Goal: Information Seeking & Learning: Learn about a topic

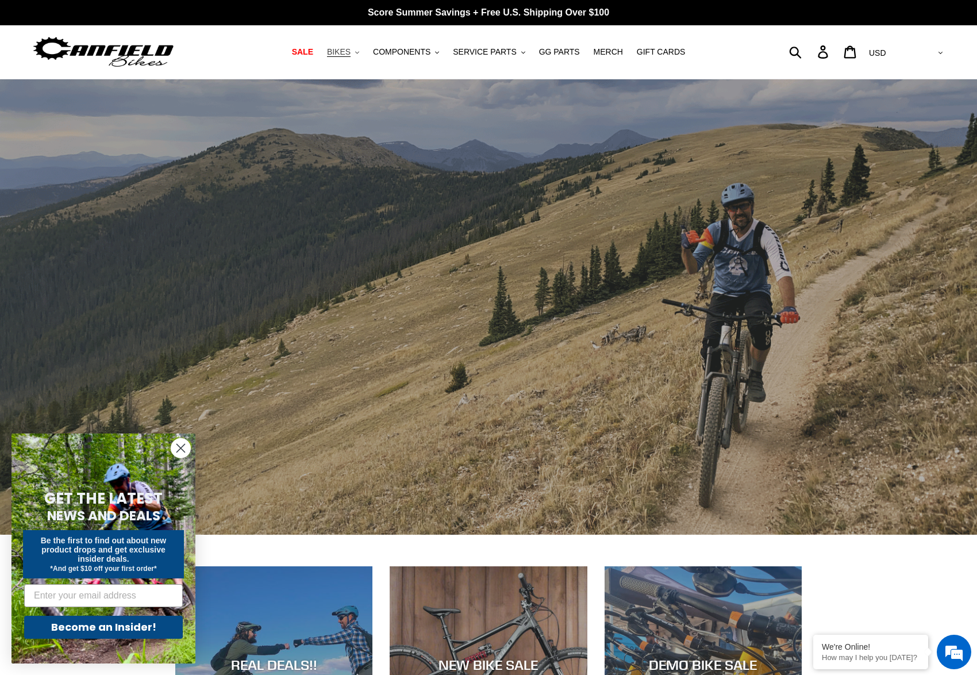
click at [345, 55] on span "BIKES" at bounding box center [339, 52] width 24 height 10
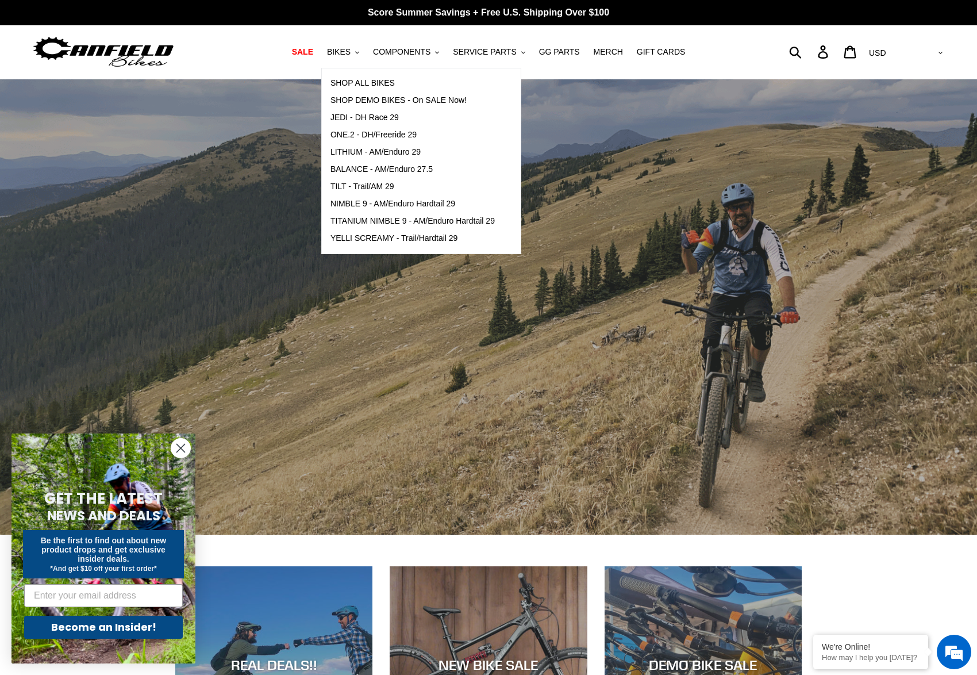
drag, startPoint x: 722, startPoint y: 322, endPoint x: 737, endPoint y: 336, distance: 20.8
click at [722, 322] on div "slideshow" at bounding box center [488, 306] width 977 height 455
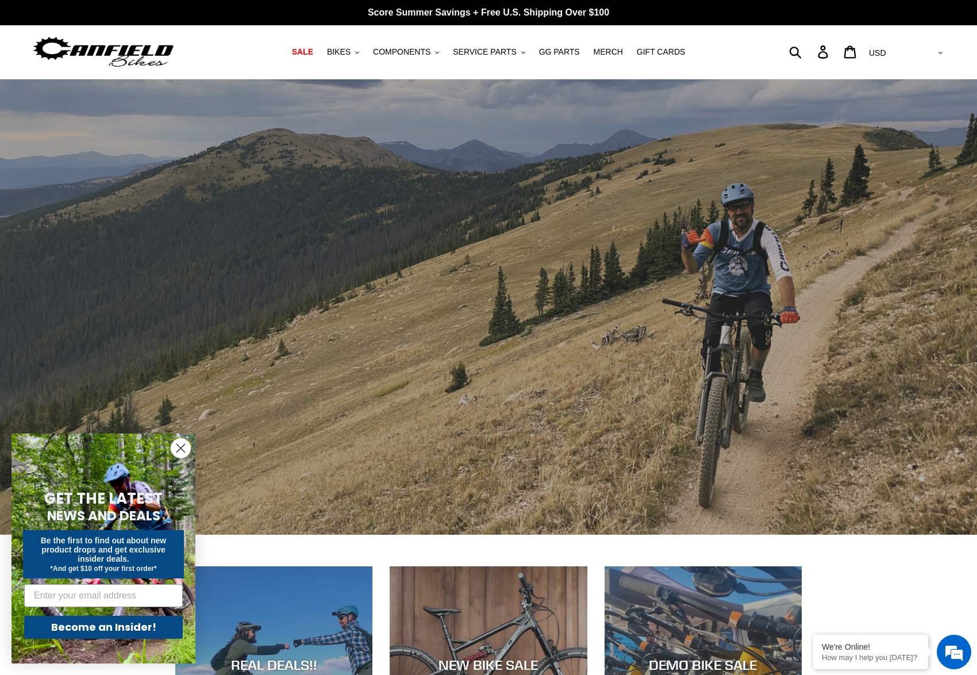
click at [730, 335] on div "slideshow" at bounding box center [488, 306] width 977 height 455
click at [347, 56] on span "BIKES" at bounding box center [339, 52] width 24 height 10
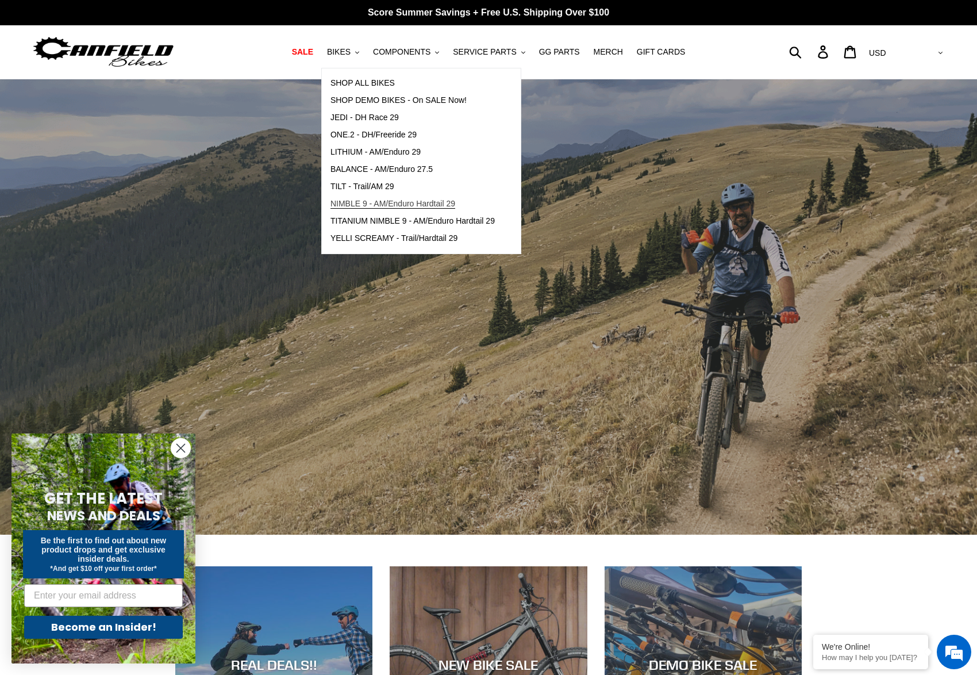
click at [382, 205] on span "NIMBLE 9 - AM/Enduro Hardtail 29" at bounding box center [392, 204] width 125 height 10
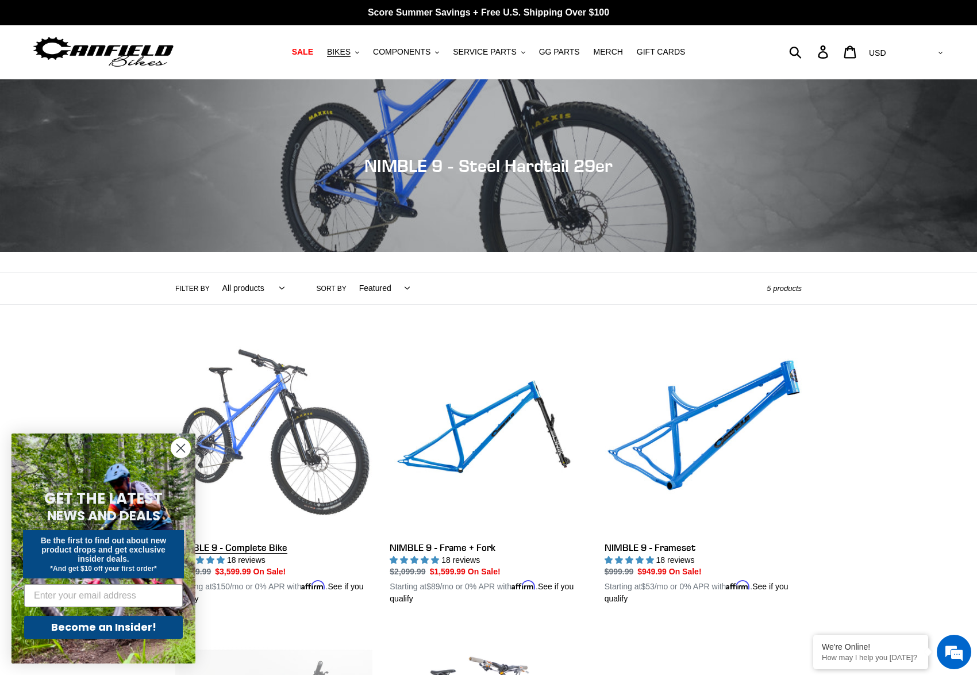
click at [339, 461] on link "NIMBLE 9 - Complete Bike" at bounding box center [273, 470] width 197 height 269
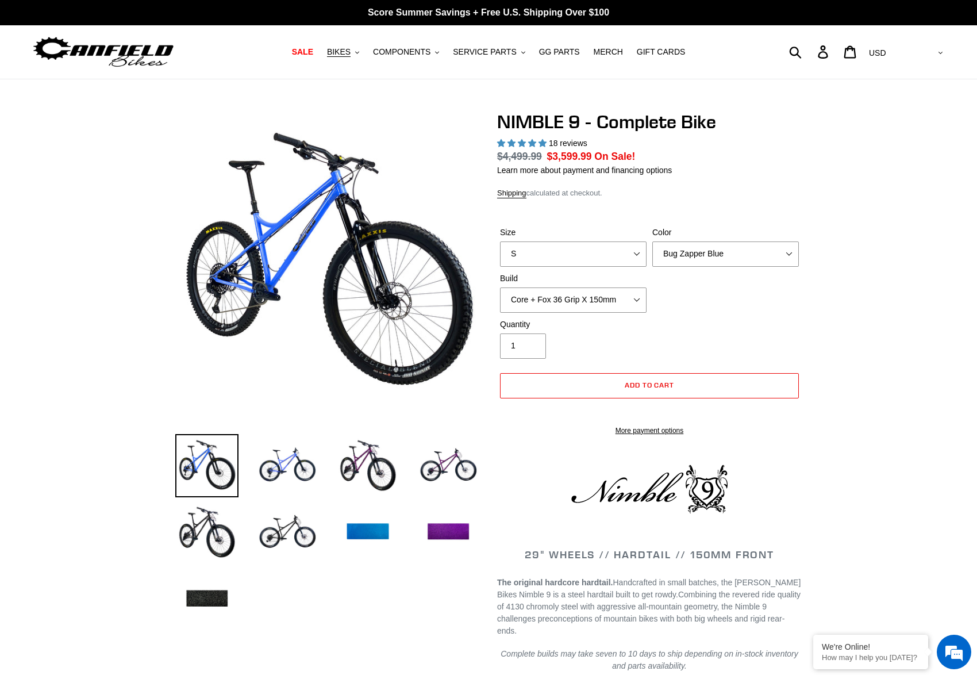
select select "highest-rating"
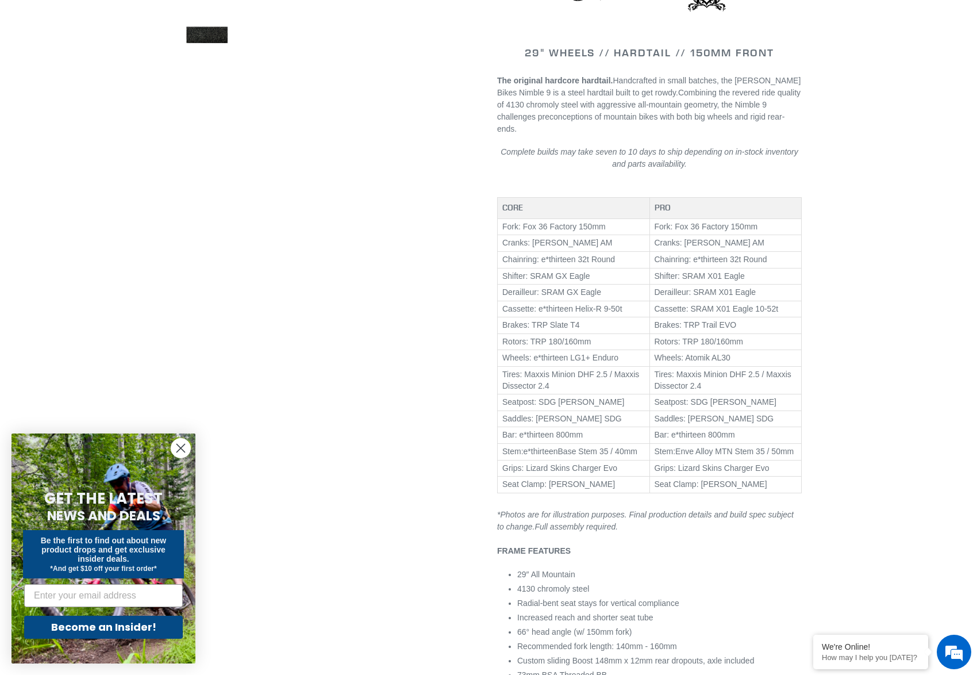
scroll to position [694, 0]
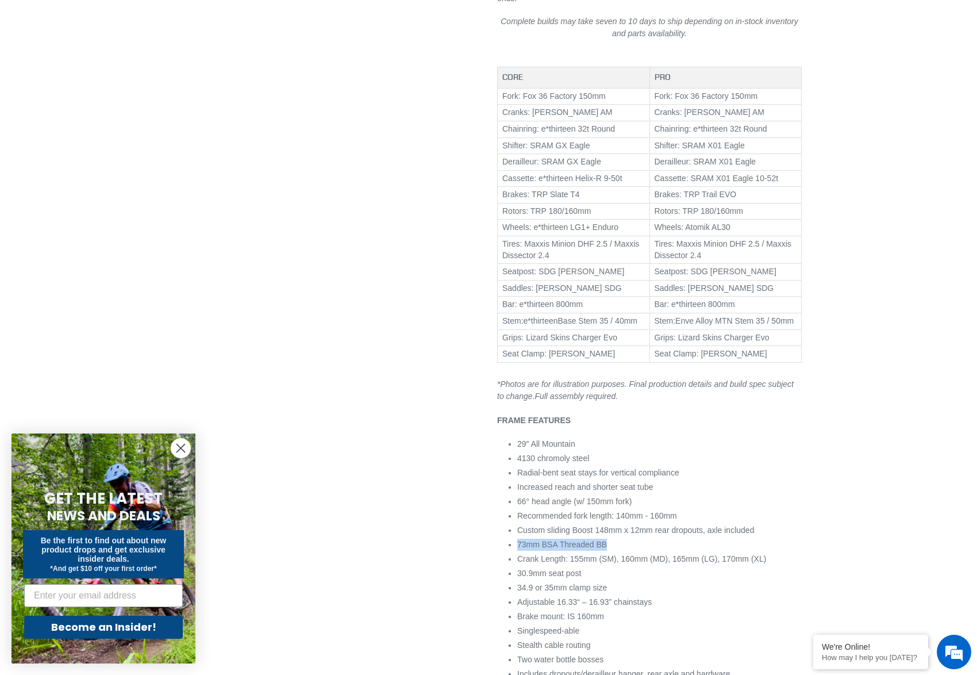
drag, startPoint x: 511, startPoint y: 563, endPoint x: 616, endPoint y: 565, distance: 104.0
click at [616, 565] on div "29" WHEELS // HARDTAIL // 150MM FRONT The original hardcore hardtail. Handcraft…" at bounding box center [649, 543] width 305 height 1423
click at [622, 551] on li "73mm BSA Threaded BB" at bounding box center [659, 544] width 284 height 12
click at [626, 564] on ul "29″ All Mountain 4130 chromoly steel Radial-bent seat stays for vertical compli…" at bounding box center [659, 573] width 284 height 271
click at [633, 551] on li "73mm BSA Threaded BB" at bounding box center [659, 544] width 284 height 12
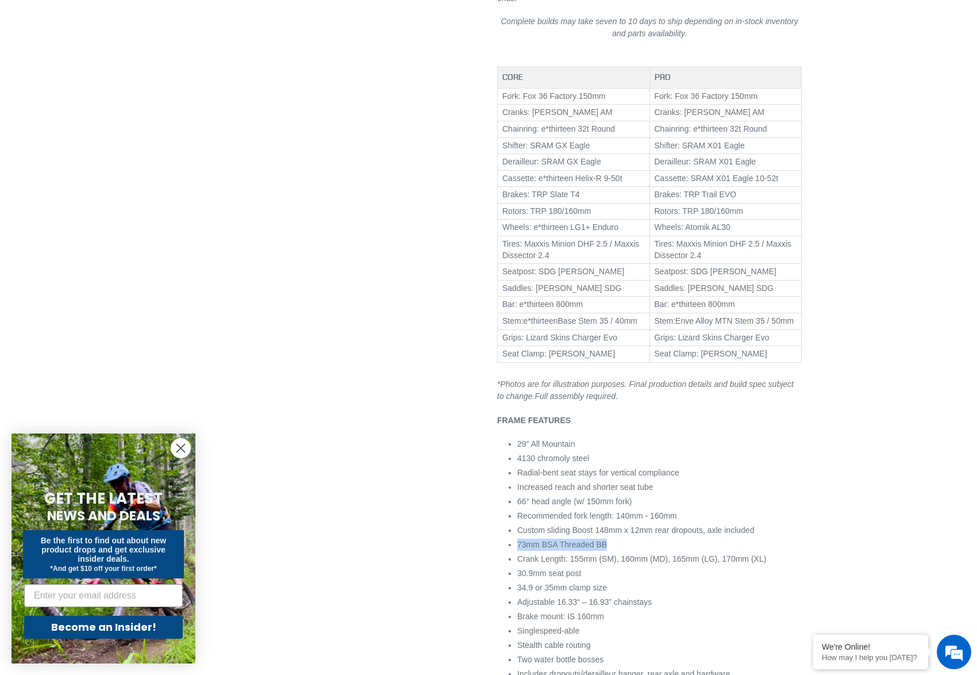
drag, startPoint x: 653, startPoint y: 557, endPoint x: 511, endPoint y: 556, distance: 142.0
click at [511, 556] on div "29" WHEELS // HARDTAIL // 150MM FRONT The original hardcore hardtail. Handcraft…" at bounding box center [649, 543] width 305 height 1423
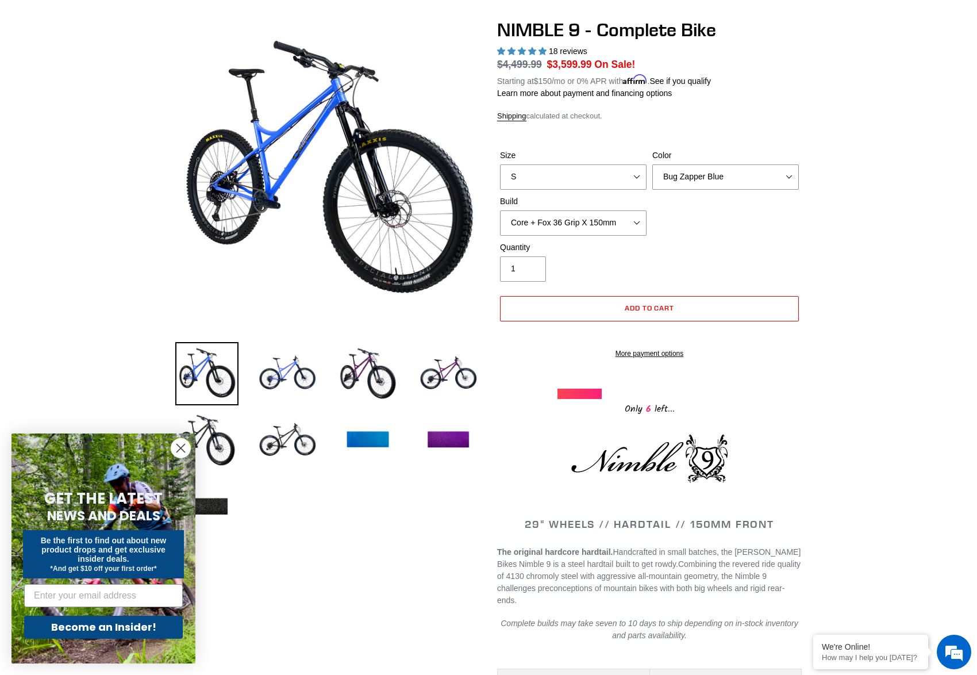
scroll to position [0, 0]
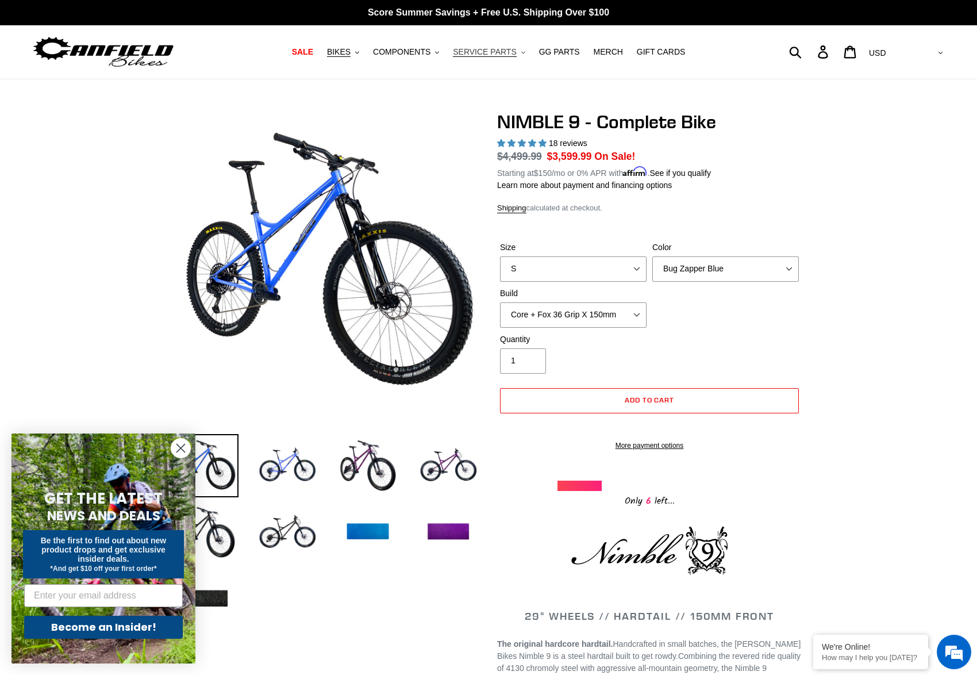
click at [484, 51] on span "SERVICE PARTS" at bounding box center [484, 52] width 63 height 10
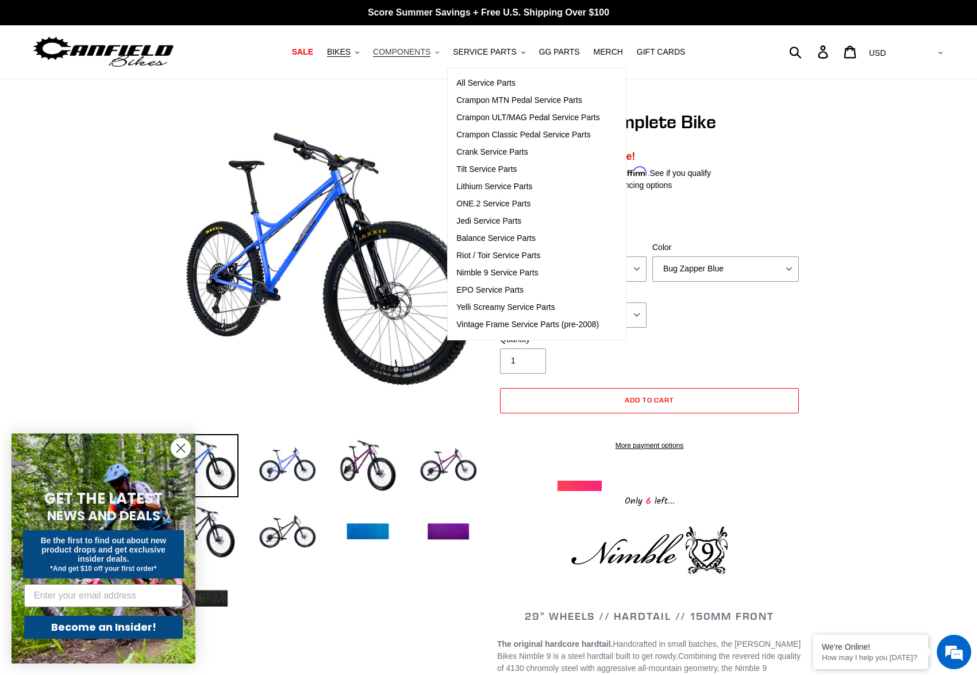
click at [399, 48] on span "COMPONENTS" at bounding box center [401, 52] width 57 height 10
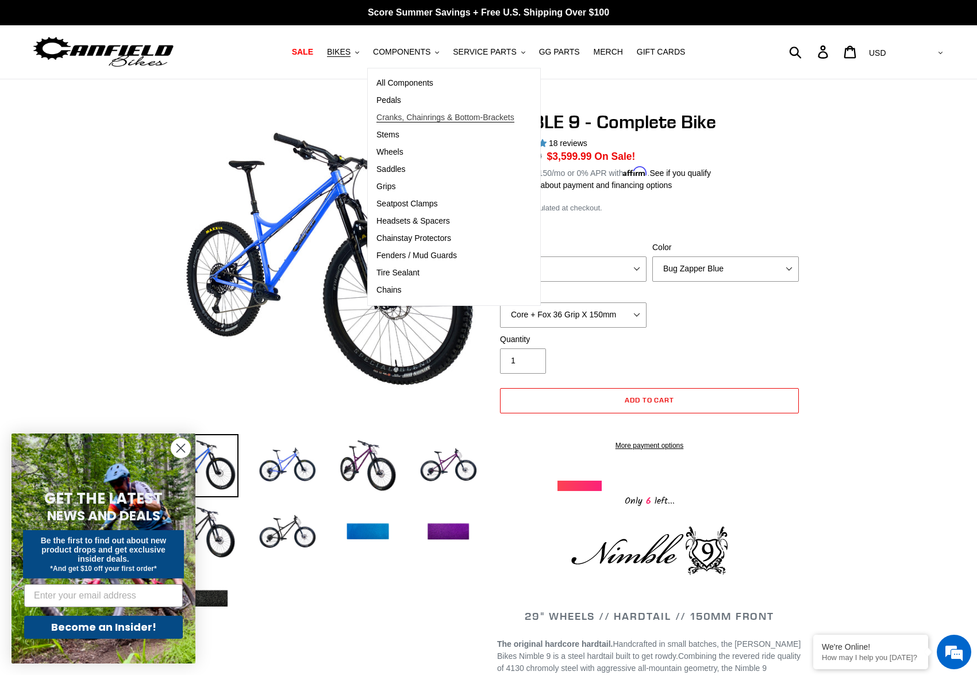
click at [467, 117] on span "Cranks, Chainrings & Bottom-Brackets" at bounding box center [445, 118] width 138 height 10
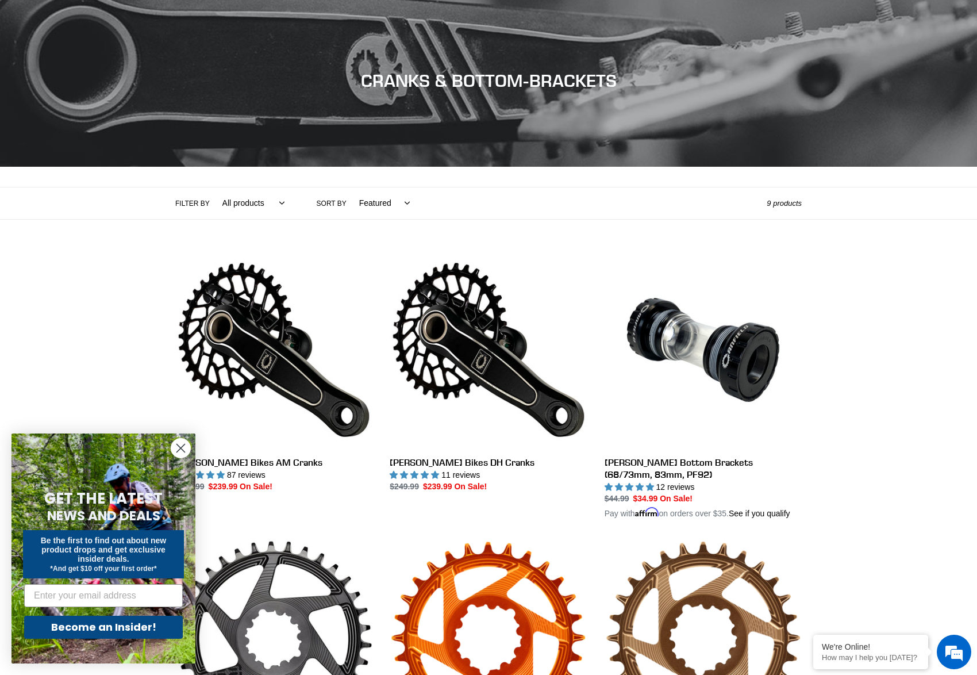
scroll to position [185, 0]
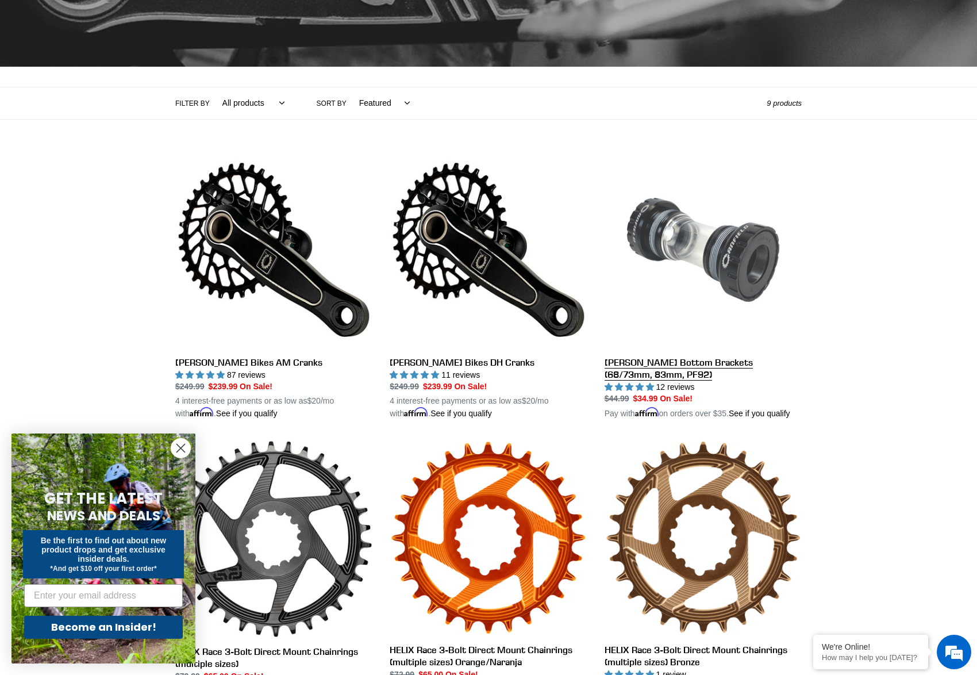
click at [717, 366] on link "Canfield Bottom Brackets (68/73mm, 83mm, PF92)" at bounding box center [703, 285] width 197 height 269
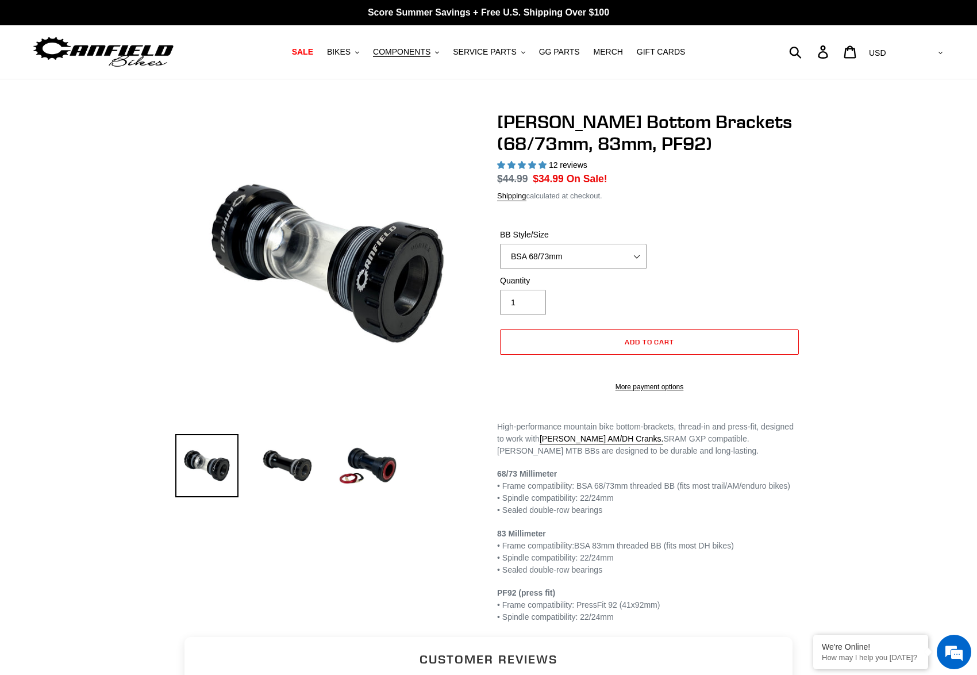
select select "highest-rating"
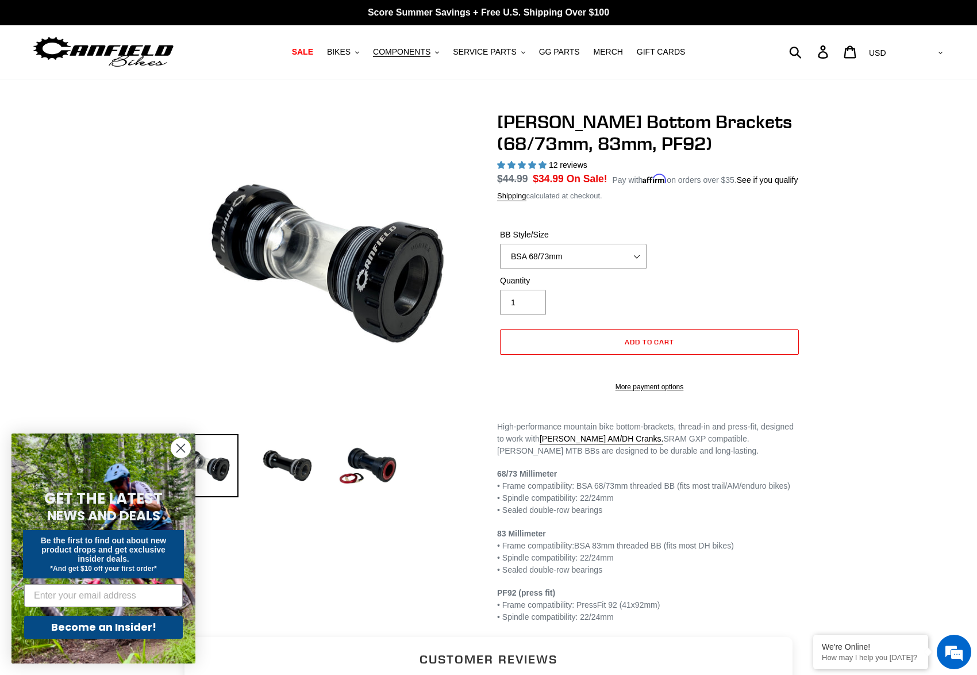
click at [779, 262] on div "BB Style/Size BSA 68/73mm BSA 83mm PF92" at bounding box center [649, 252] width 305 height 46
click at [279, 474] on img at bounding box center [287, 465] width 63 height 63
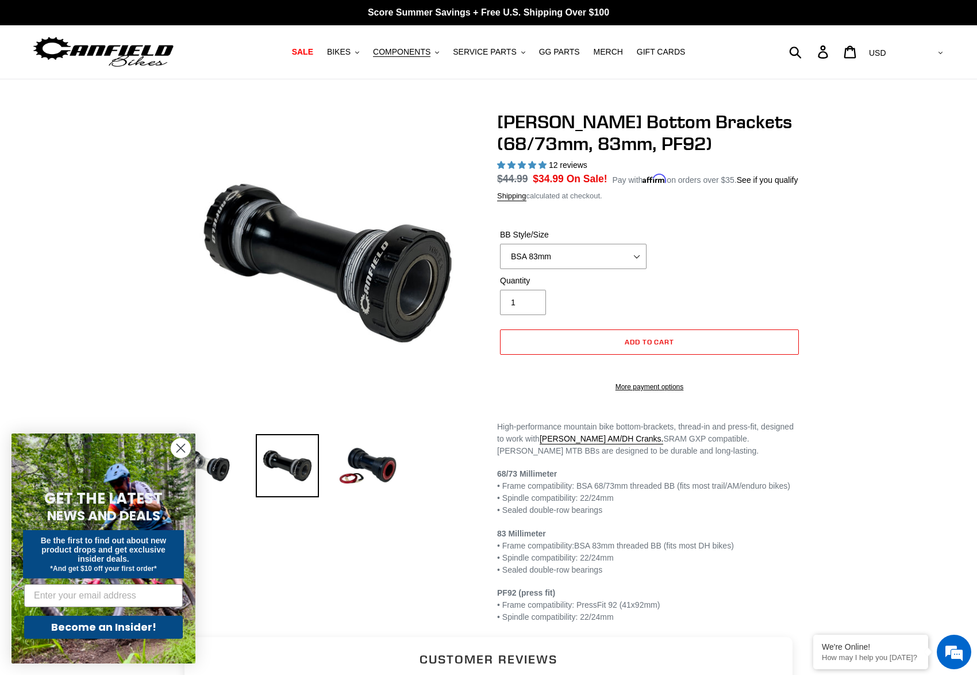
click at [289, 456] on img at bounding box center [287, 465] width 63 height 63
click at [383, 454] on img at bounding box center [367, 465] width 63 height 63
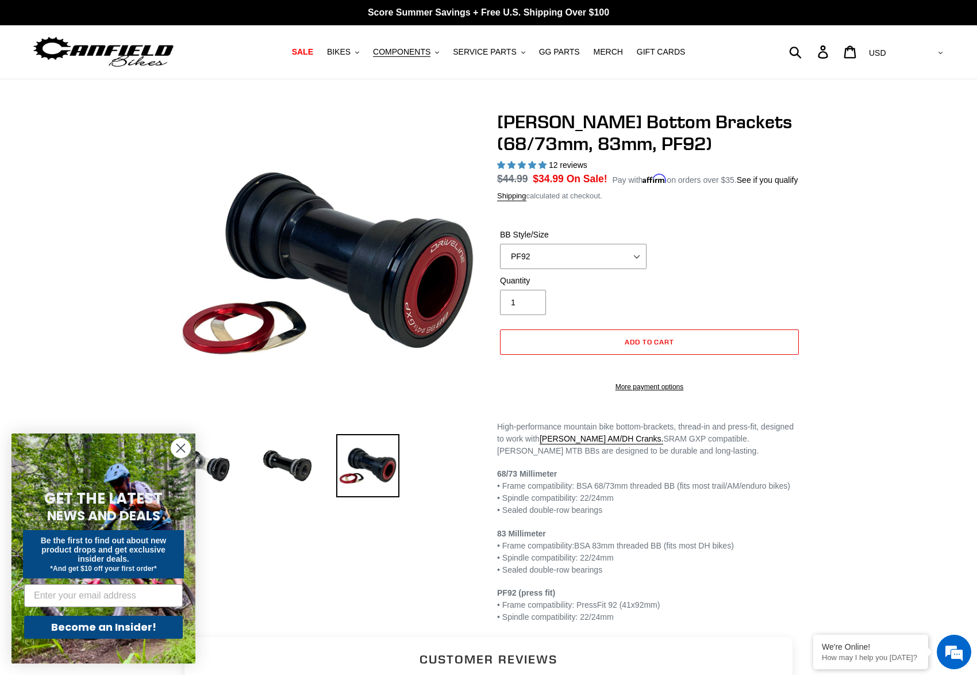
click at [571, 255] on div "BB Style/Size BSA 68/73mm BSA 83mm PF92" at bounding box center [573, 249] width 152 height 40
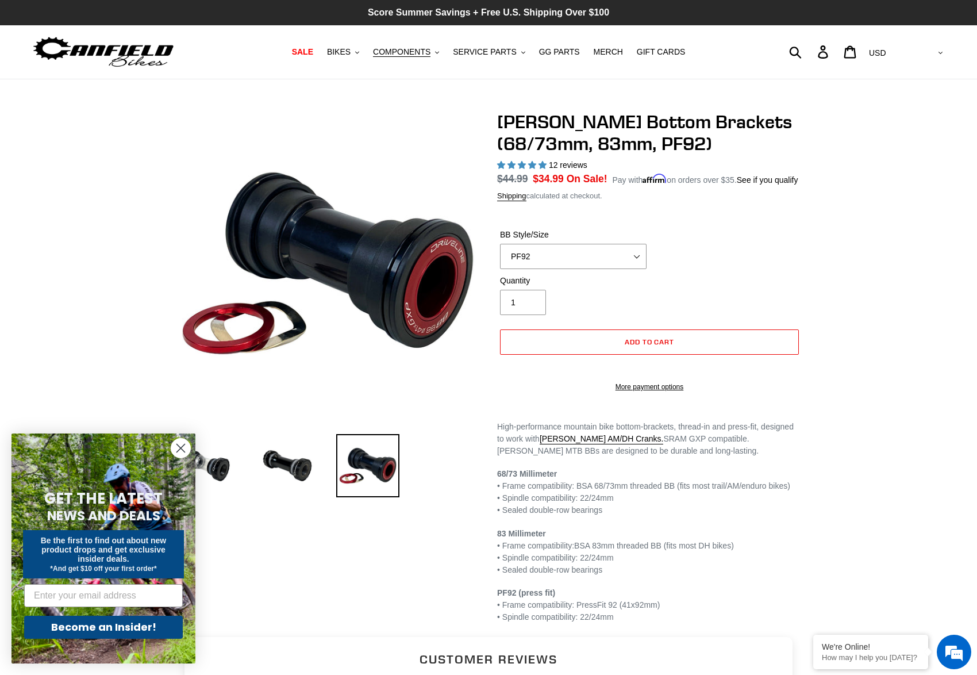
click at [879, 271] on div "Canfield Bottom Brackets (68/73mm, 83mm, PF92) 12 reviews Regular price $44.99 /" at bounding box center [488, 367] width 977 height 513
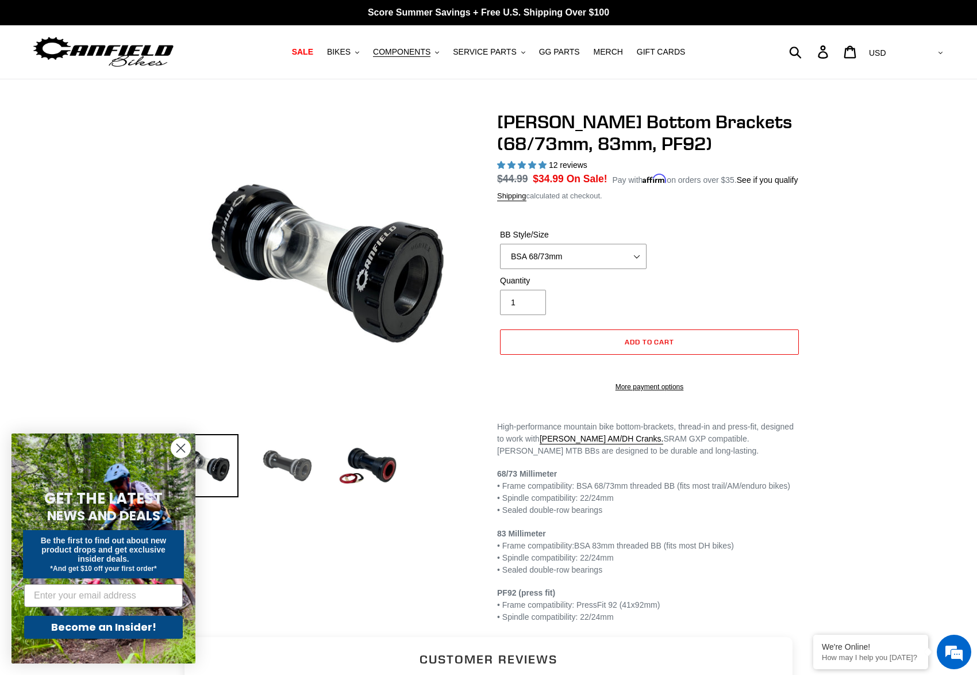
click at [301, 473] on img at bounding box center [287, 465] width 63 height 63
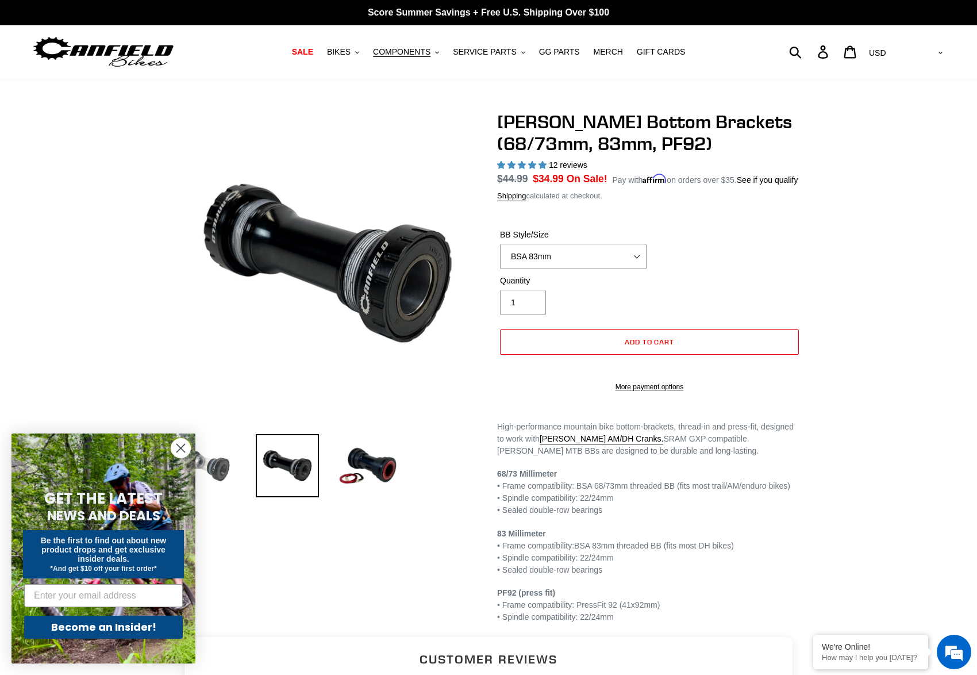
click at [223, 472] on img at bounding box center [206, 465] width 63 height 63
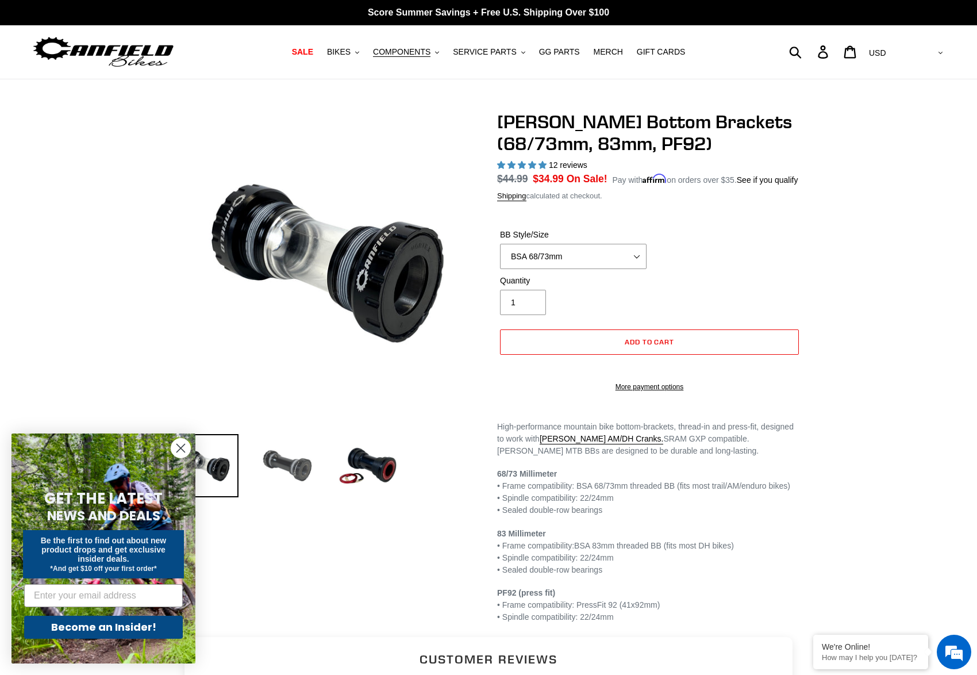
click at [276, 472] on img at bounding box center [287, 465] width 63 height 63
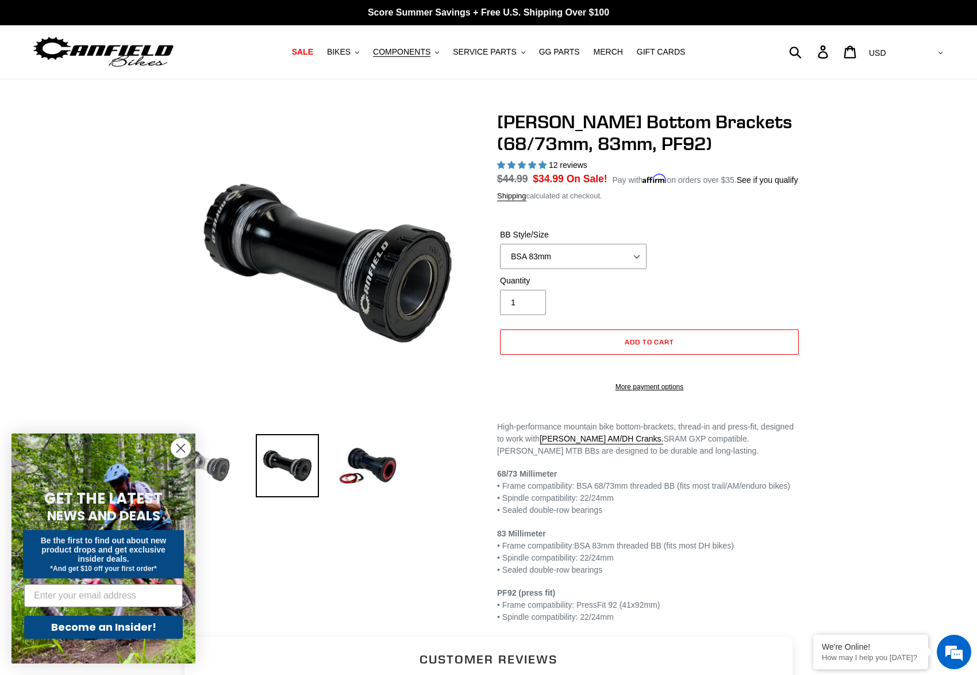
click at [237, 470] on img at bounding box center [206, 465] width 63 height 63
select select "BSA 68/73mm"
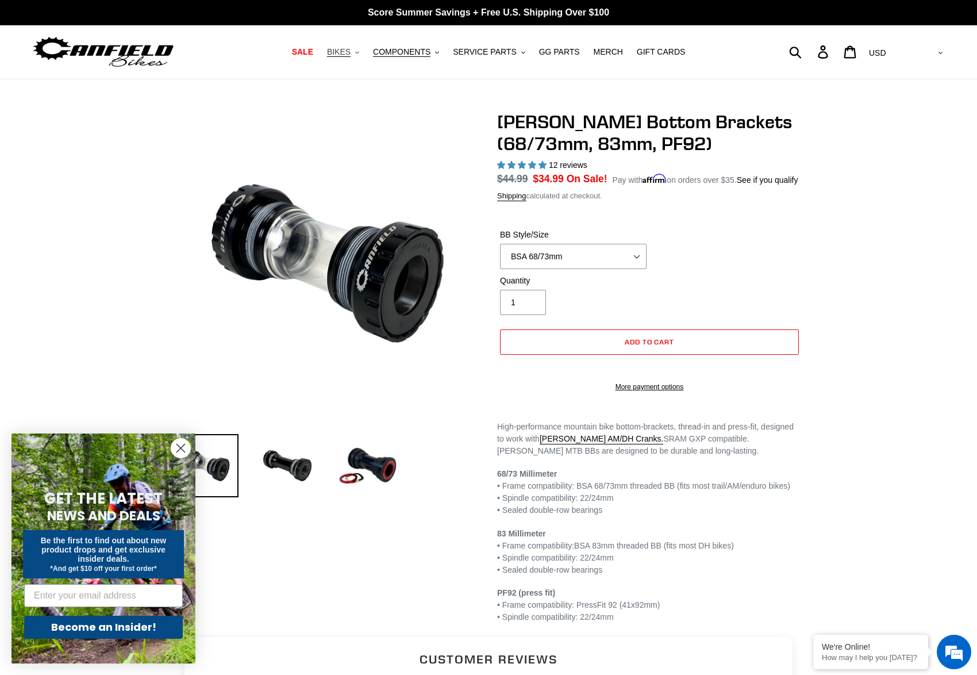
click at [347, 59] on button "BIKES .cls-1{fill:#231f20}" at bounding box center [343, 52] width 44 height 16
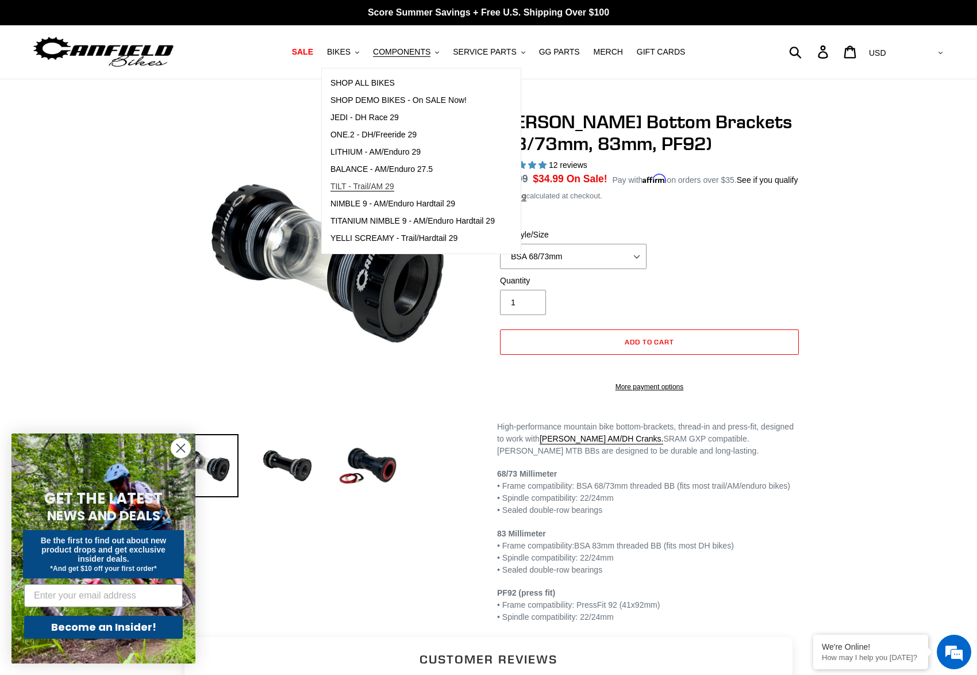
drag, startPoint x: 379, startPoint y: 182, endPoint x: 385, endPoint y: 183, distance: 6.4
click at [379, 182] on span "TILT - Trail/AM 29" at bounding box center [362, 187] width 64 height 10
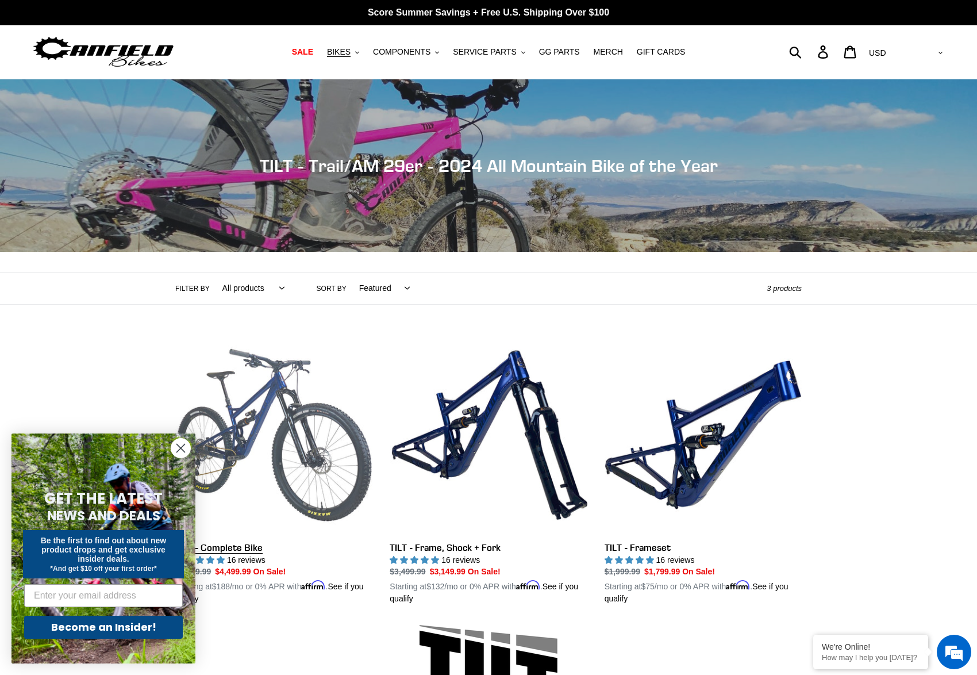
click at [270, 394] on link "TILT - Complete Bike" at bounding box center [273, 470] width 197 height 269
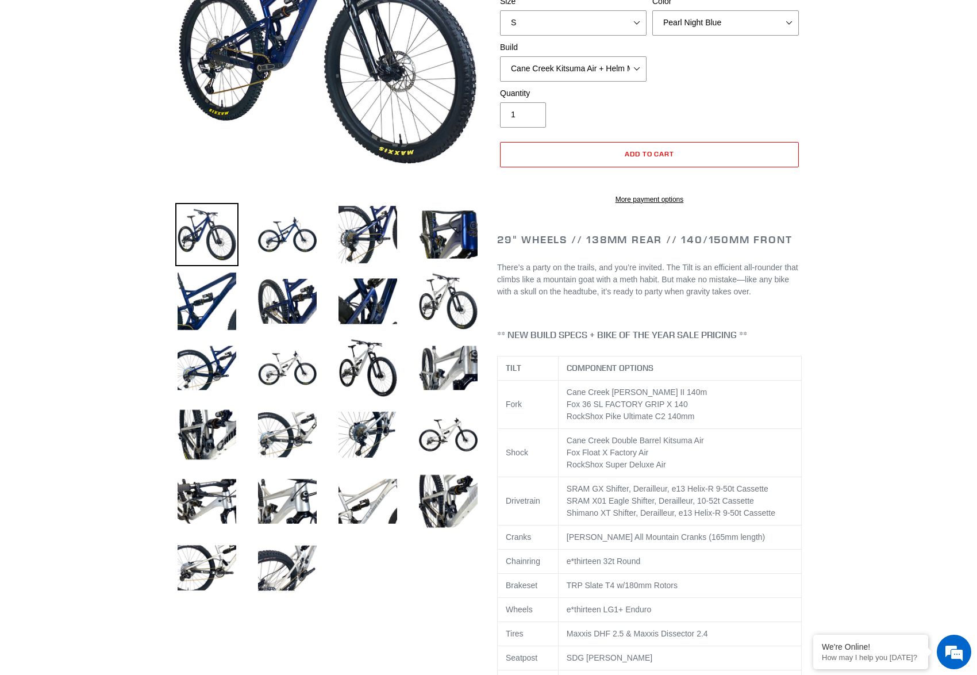
select select "highest-rating"
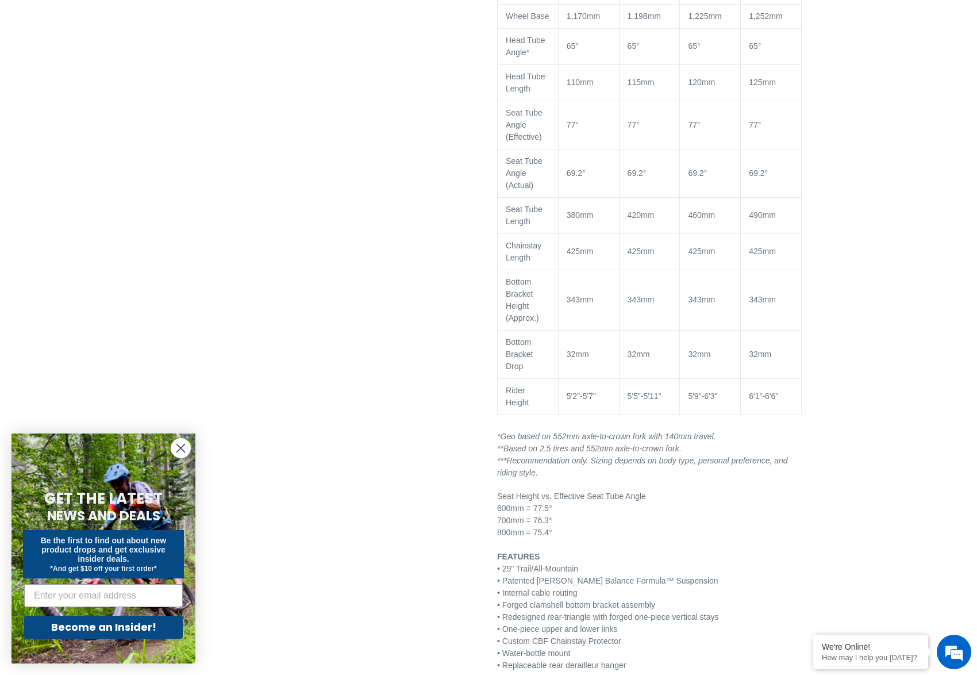
scroll to position [1620, 0]
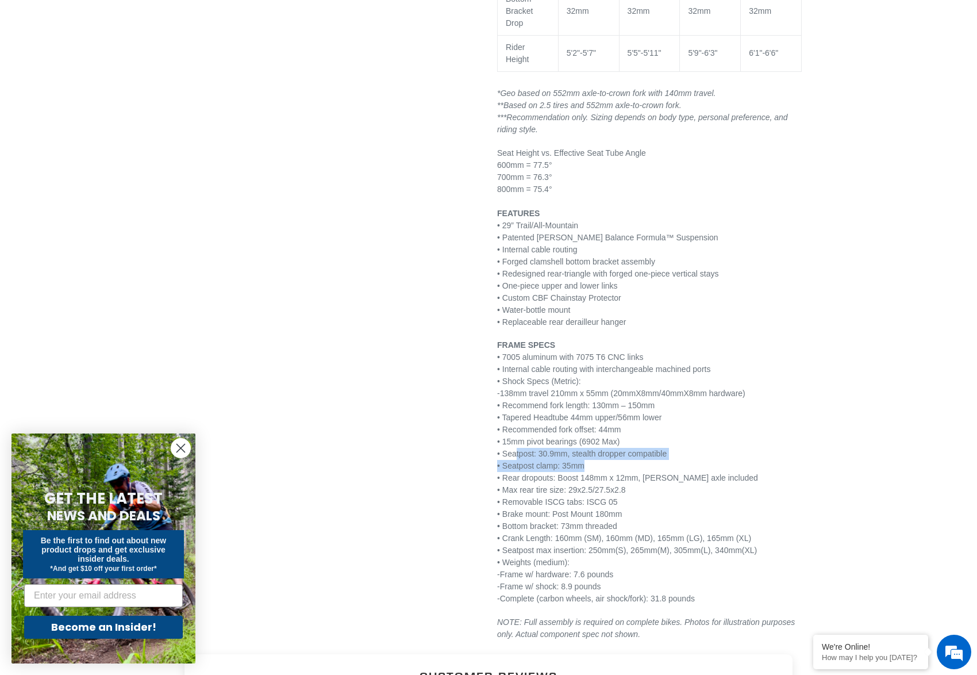
drag, startPoint x: 518, startPoint y: 466, endPoint x: 701, endPoint y: 476, distance: 183.1
click at [701, 476] on p "FRAME SPECS • 7005 aluminum with 7075 T6 CNC links • Internal cable routing wit…" at bounding box center [649, 472] width 305 height 266
click at [699, 475] on p "FRAME SPECS • 7005 aluminum with 7075 T6 CNC links • Internal cable routing wit…" at bounding box center [649, 472] width 305 height 266
click at [696, 471] on p "FRAME SPECS • 7005 aluminum with 7075 T6 CNC links • Internal cable routing wit…" at bounding box center [649, 472] width 305 height 266
drag, startPoint x: 693, startPoint y: 467, endPoint x: 517, endPoint y: 459, distance: 176.0
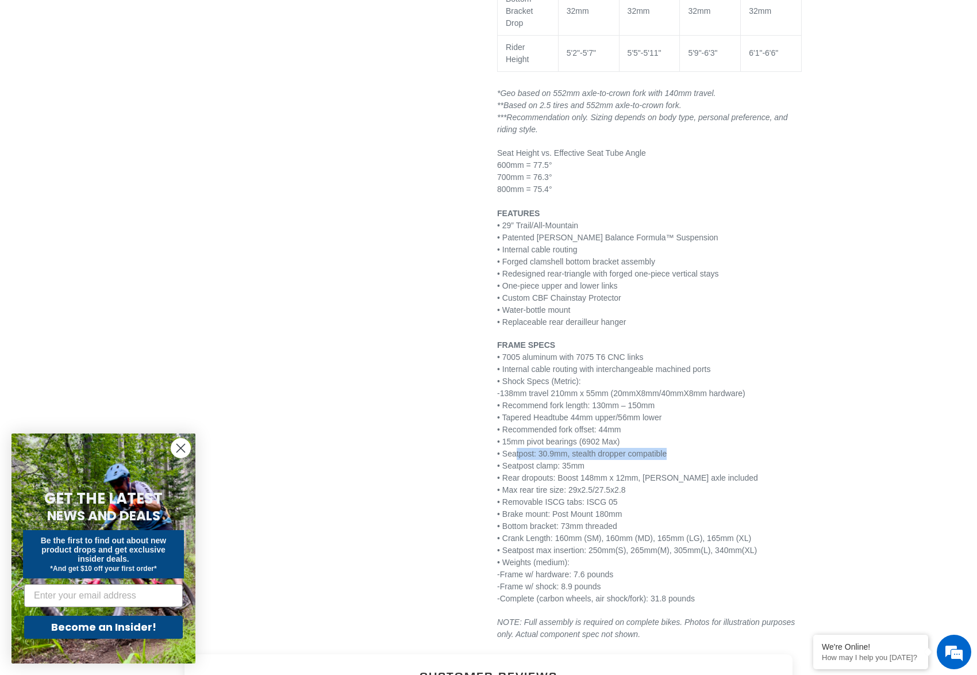
click at [517, 459] on p "FRAME SPECS • 7005 aluminum with 7075 T6 CNC links • Internal cable routing wit…" at bounding box center [649, 472] width 305 height 266
click at [724, 440] on p "FRAME SPECS • 7005 aluminum with 7075 T6 CNC links • Internal cable routing wit…" at bounding box center [649, 472] width 305 height 266
click at [651, 427] on p "FRAME SPECS • 7005 aluminum with 7075 T6 CNC links • Internal cable routing wit…" at bounding box center [649, 472] width 305 height 266
click at [595, 418] on p "FRAME SPECS • 7005 aluminum with 7075 T6 CNC links • Internal cable routing wit…" at bounding box center [649, 472] width 305 height 266
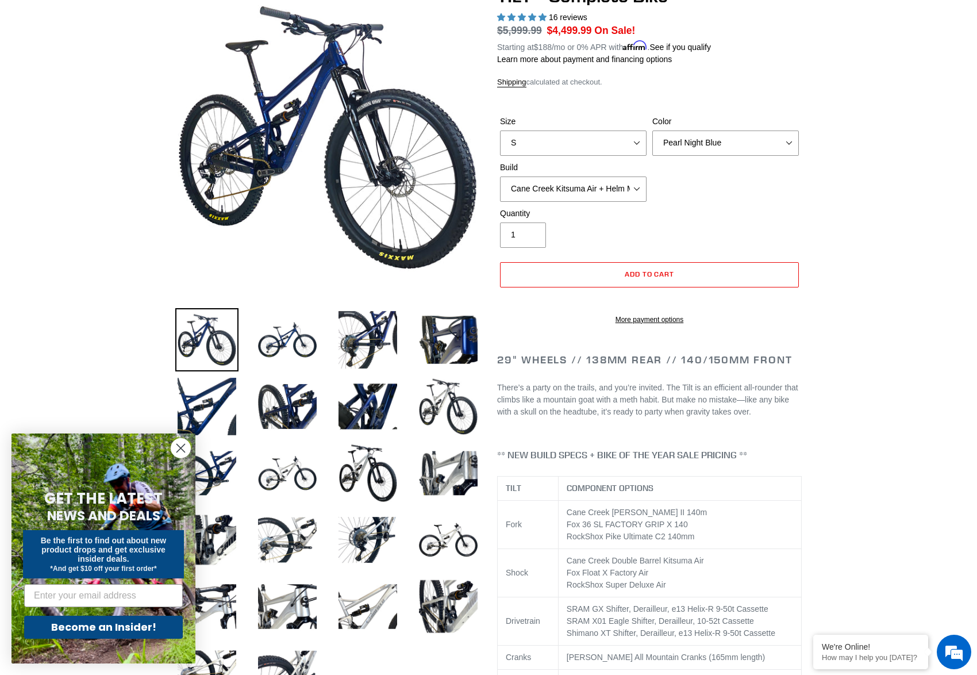
scroll to position [40, 0]
